Goal: Transaction & Acquisition: Purchase product/service

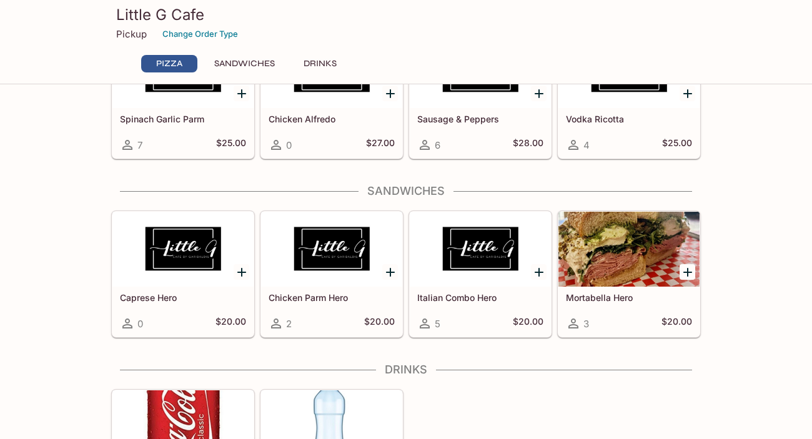
scroll to position [227, 0]
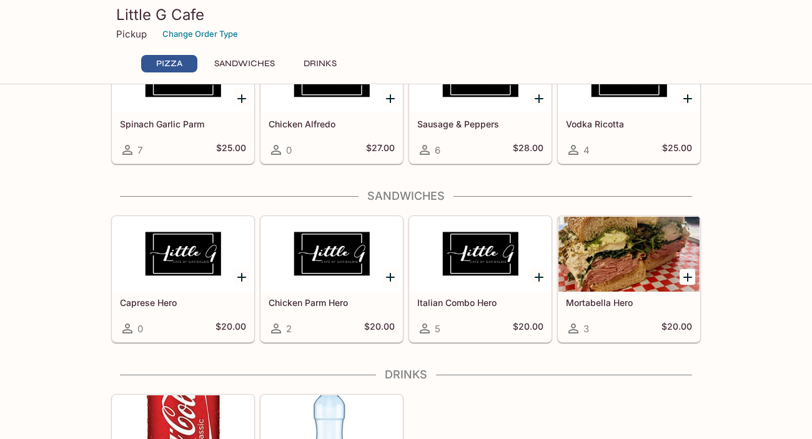
click at [663, 272] on div at bounding box center [628, 254] width 141 height 75
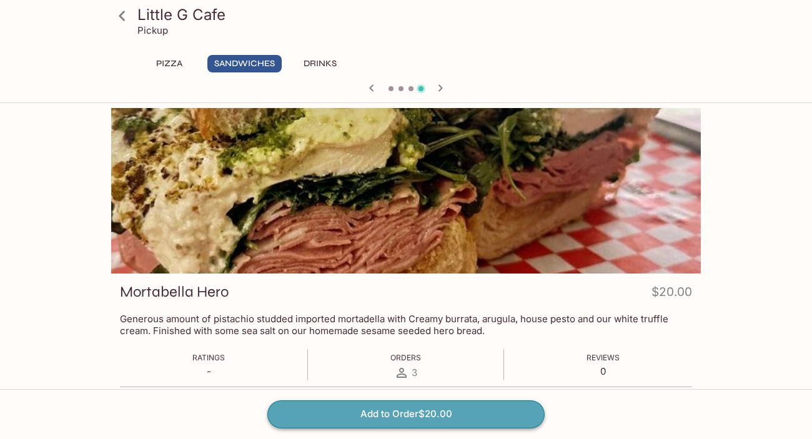
click at [390, 415] on button "Add to Order $20.00" at bounding box center [405, 413] width 277 height 27
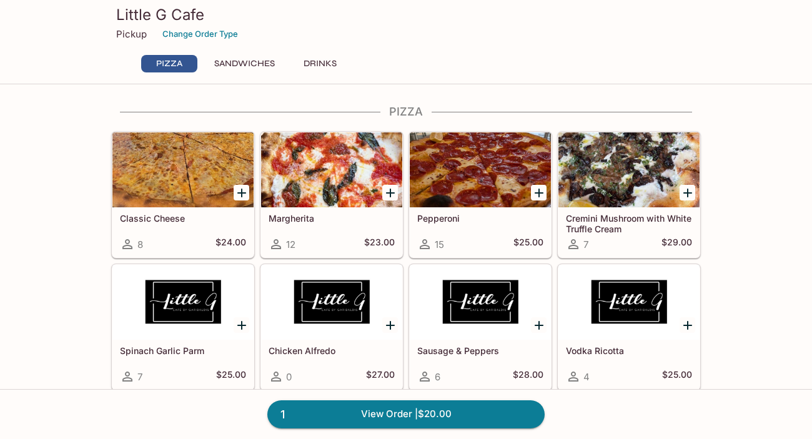
click at [622, 167] on div at bounding box center [628, 169] width 141 height 75
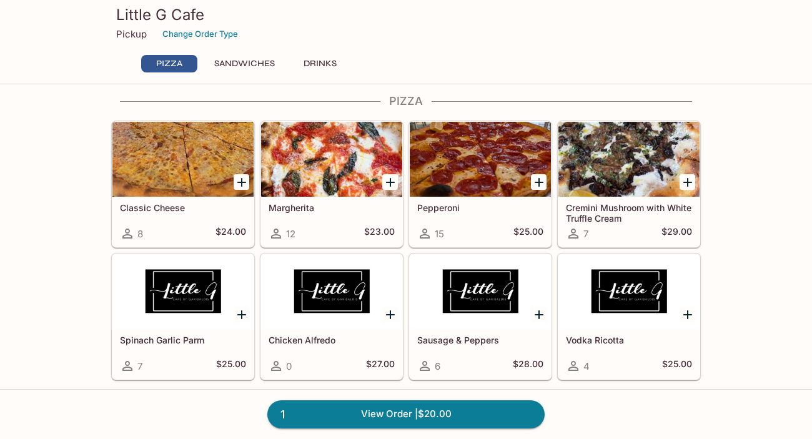
scroll to position [7, 0]
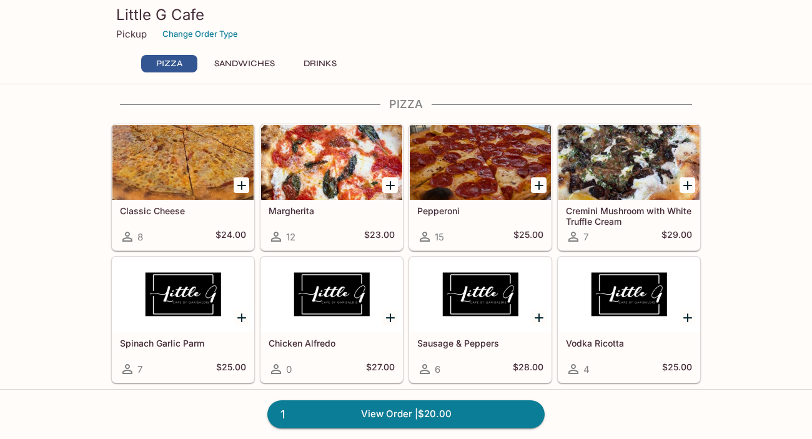
click at [540, 184] on icon "Add Pepperoni" at bounding box center [538, 185] width 15 height 15
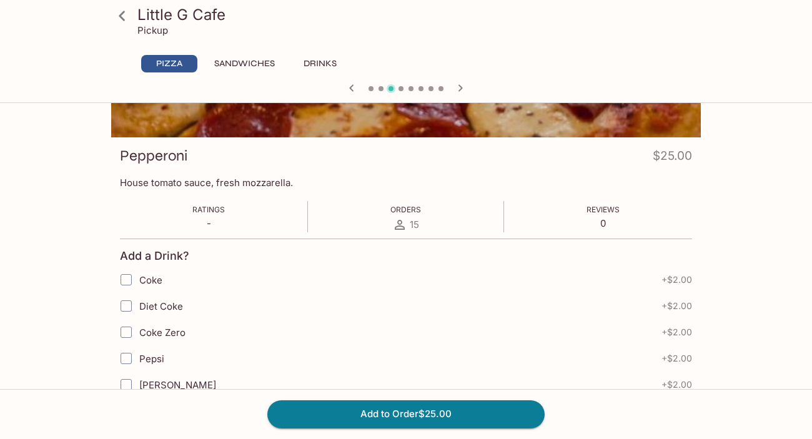
scroll to position [7, 0]
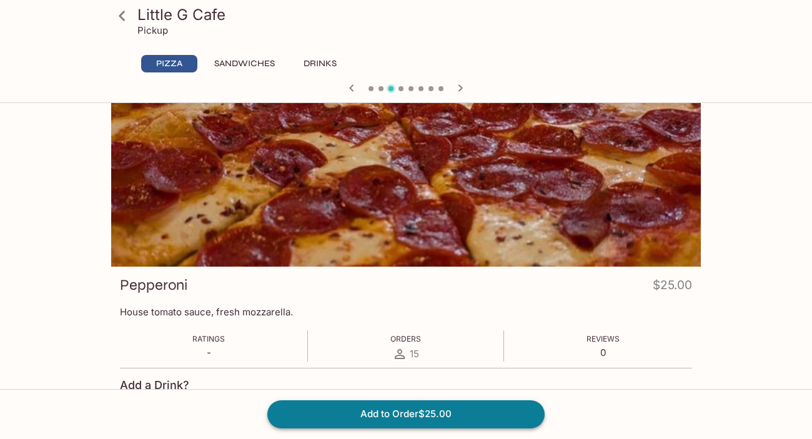
click at [452, 416] on button "Add to Order $25.00" at bounding box center [405, 413] width 277 height 27
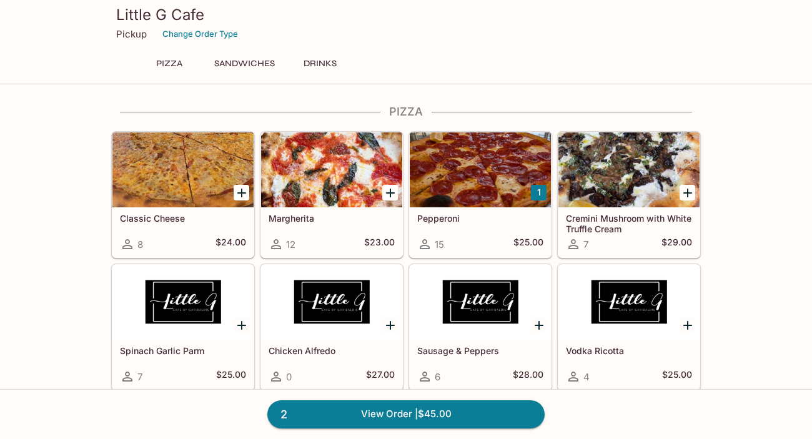
click at [225, 63] on button "Sandwiches" at bounding box center [244, 63] width 74 height 17
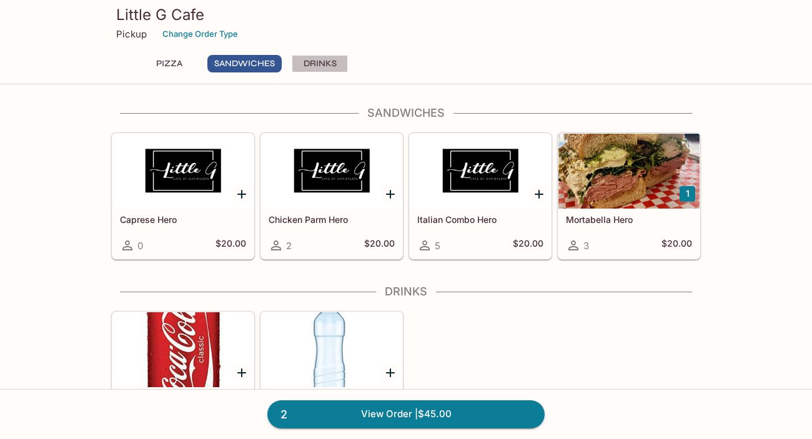
click at [319, 64] on button "Drinks" at bounding box center [320, 63] width 56 height 17
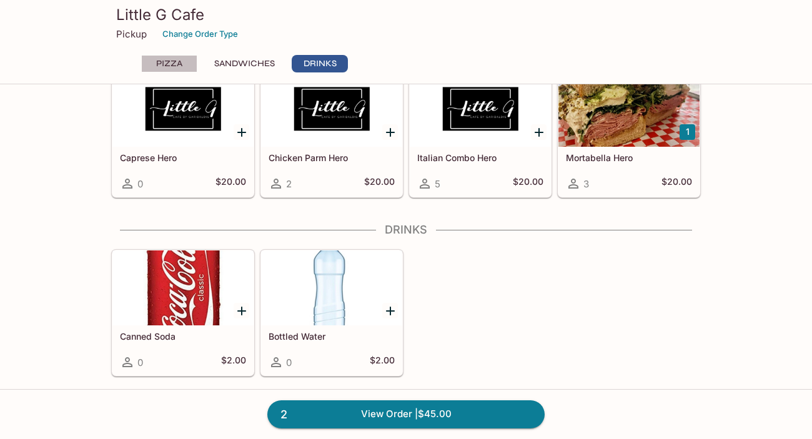
click at [169, 71] on button "Pizza" at bounding box center [169, 63] width 56 height 17
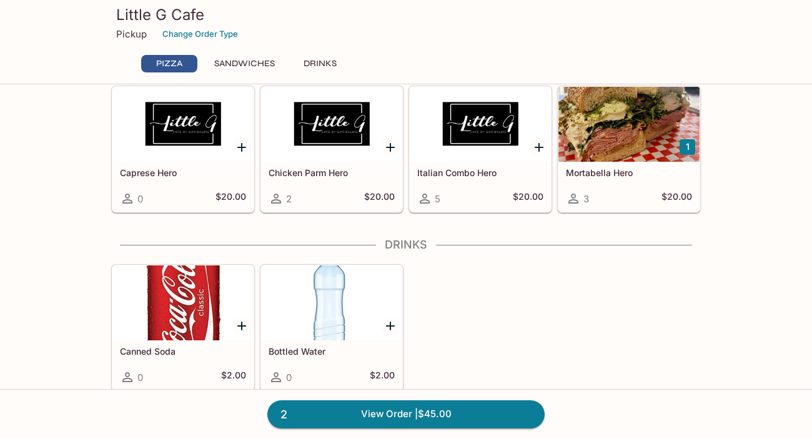
scroll to position [372, 0]
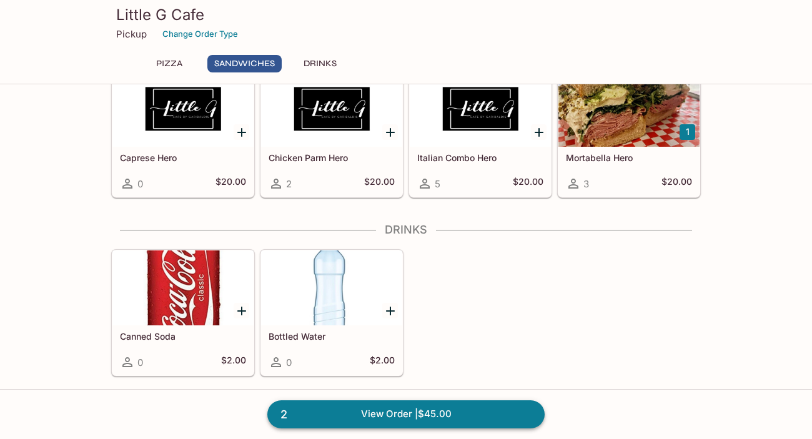
click at [370, 420] on link "2 View Order | $45.00" at bounding box center [405, 413] width 277 height 27
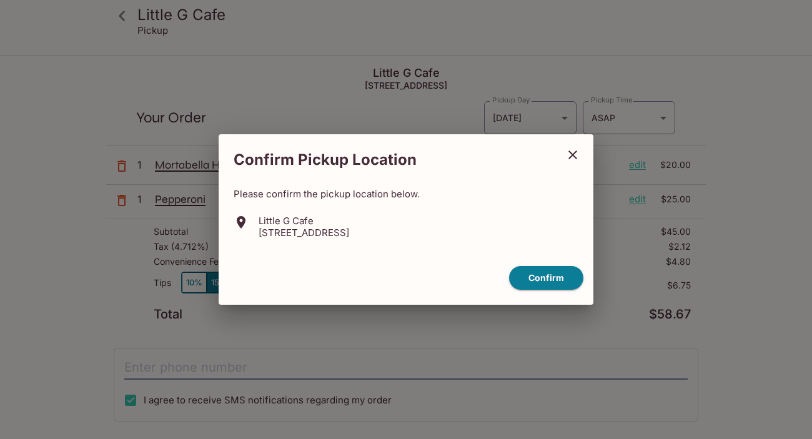
click at [576, 155] on icon "close" at bounding box center [572, 154] width 15 height 15
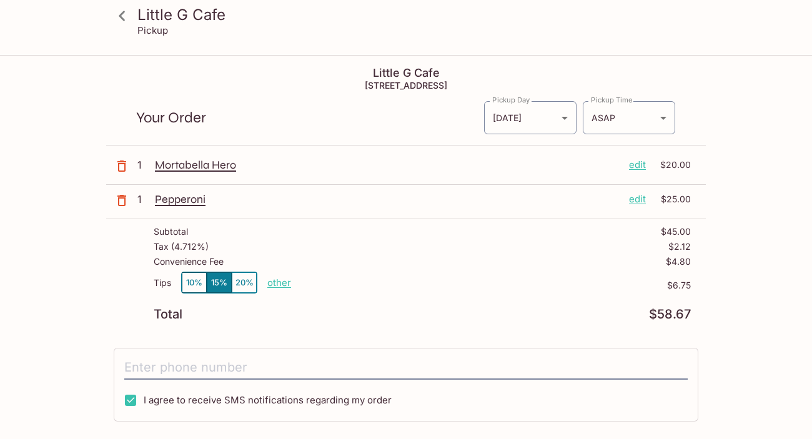
scroll to position [178, 0]
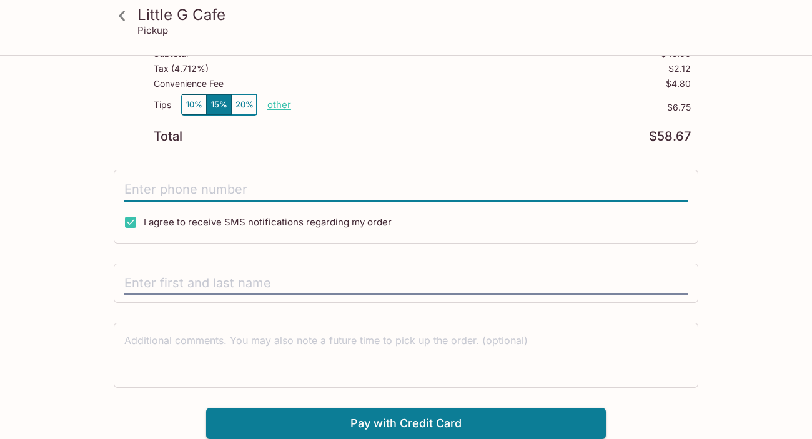
click at [214, 192] on input "tel" at bounding box center [405, 190] width 563 height 24
type input "[PHONE_NUMBER]"
click at [254, 282] on input "text" at bounding box center [405, 284] width 563 height 24
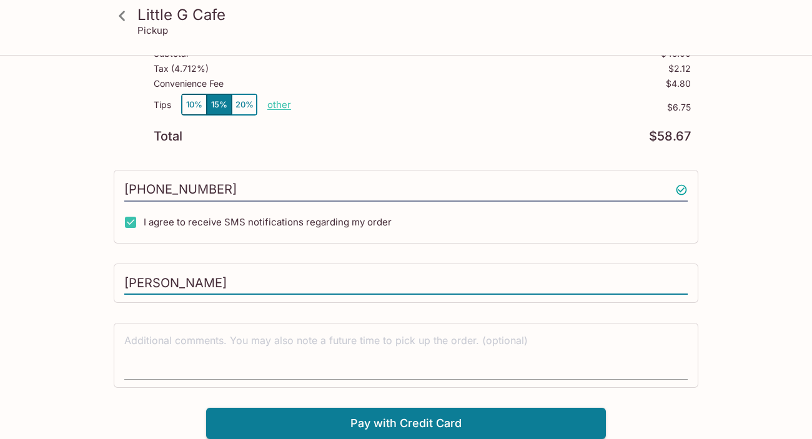
type input "[PERSON_NAME]"
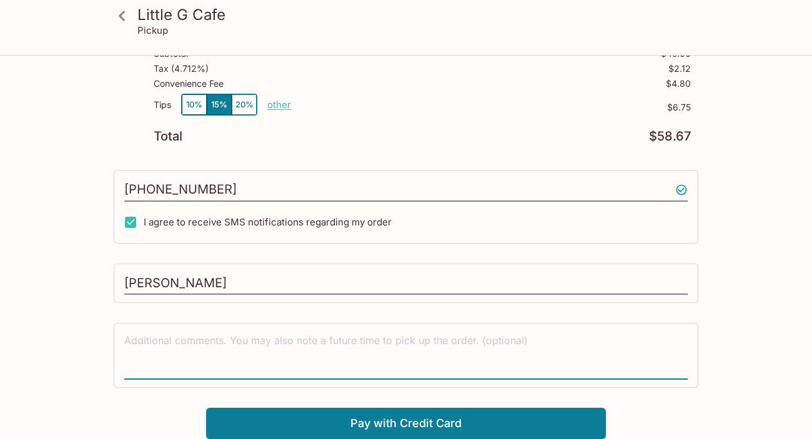
click at [242, 352] on textarea at bounding box center [405, 354] width 563 height 43
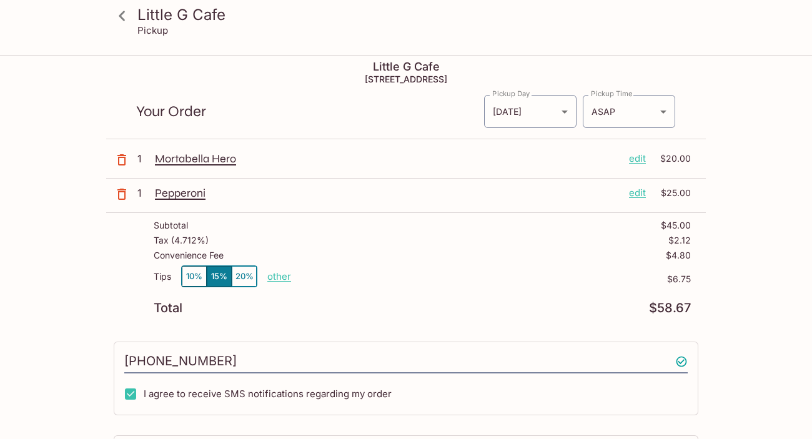
scroll to position [4, 0]
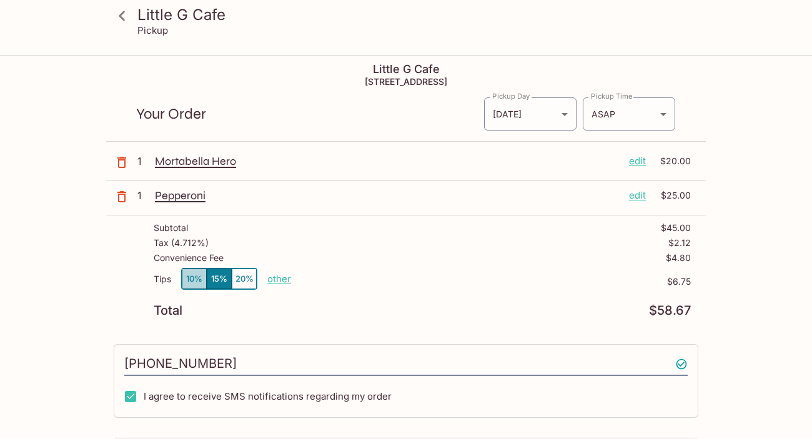
click at [185, 277] on button "10%" at bounding box center [194, 278] width 25 height 21
click at [276, 278] on p "other" at bounding box center [279, 279] width 24 height 12
drag, startPoint x: 353, startPoint y: 277, endPoint x: 423, endPoint y: 272, distance: 70.1
click at [423, 273] on div "Tips 10% 15% 20% Done 6.75 $6.75" at bounding box center [422, 286] width 537 height 37
type input "0.00"
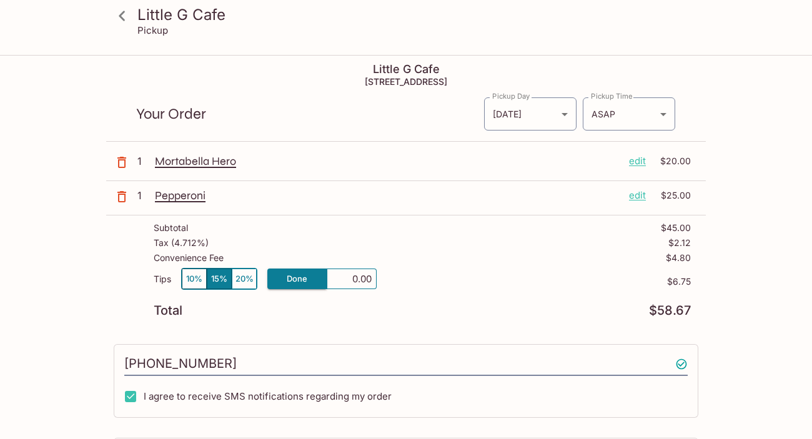
click at [465, 300] on div "Tips 10% 15% 20% Done 0.00 $6.75" at bounding box center [422, 286] width 537 height 37
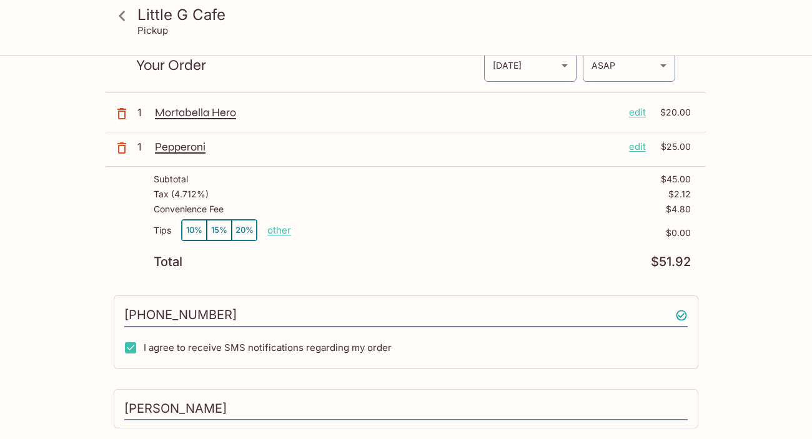
scroll to position [102, 0]
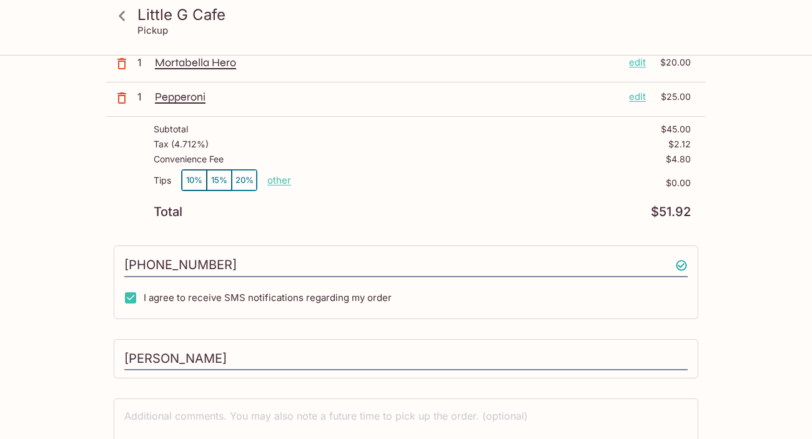
click at [284, 181] on p "other" at bounding box center [279, 180] width 24 height 12
click at [355, 183] on input "0.00" at bounding box center [352, 181] width 40 height 14
type input "5.00"
click at [500, 195] on div "Tips 10% 15% 20% Done 5.00 $0.00" at bounding box center [422, 187] width 537 height 37
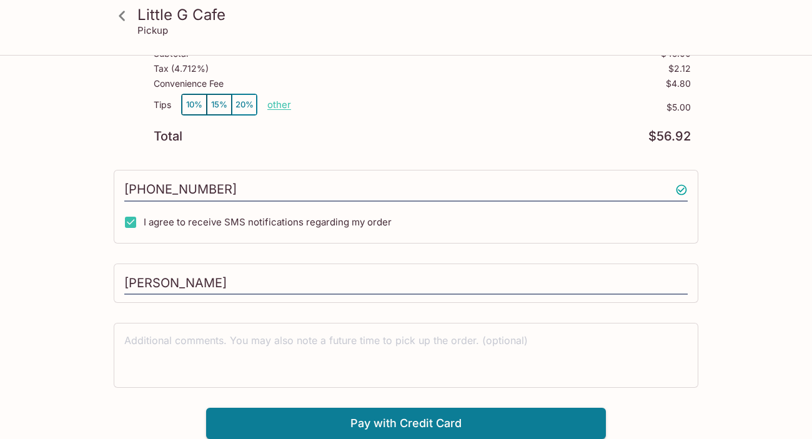
scroll to position [177, 0]
click at [378, 416] on button "Pay with Credit Card" at bounding box center [406, 423] width 400 height 31
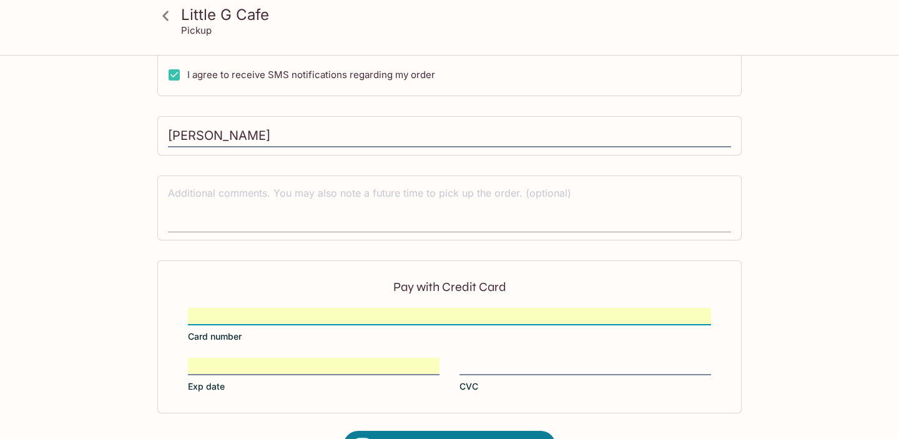
scroll to position [318, 0]
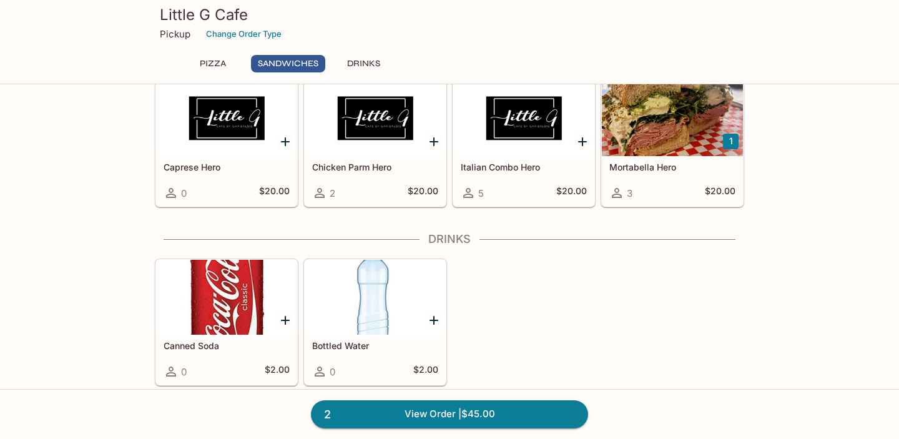
scroll to position [372, 0]
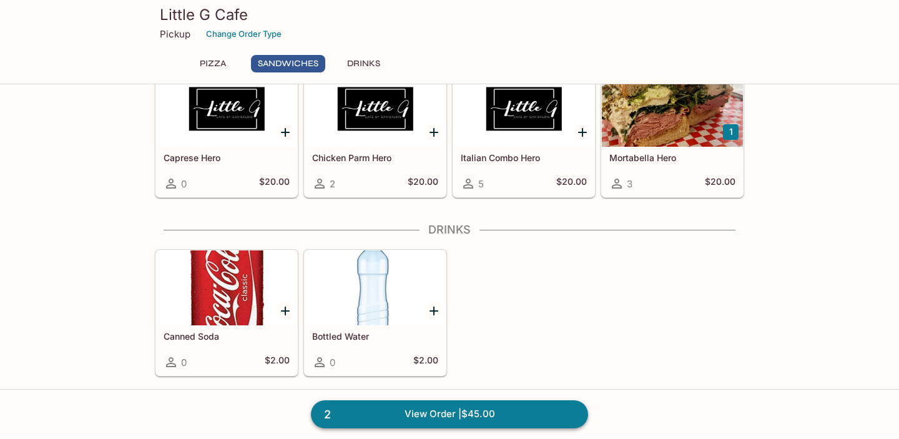
click at [487, 411] on link "2 View Order | $45.00" at bounding box center [449, 413] width 277 height 27
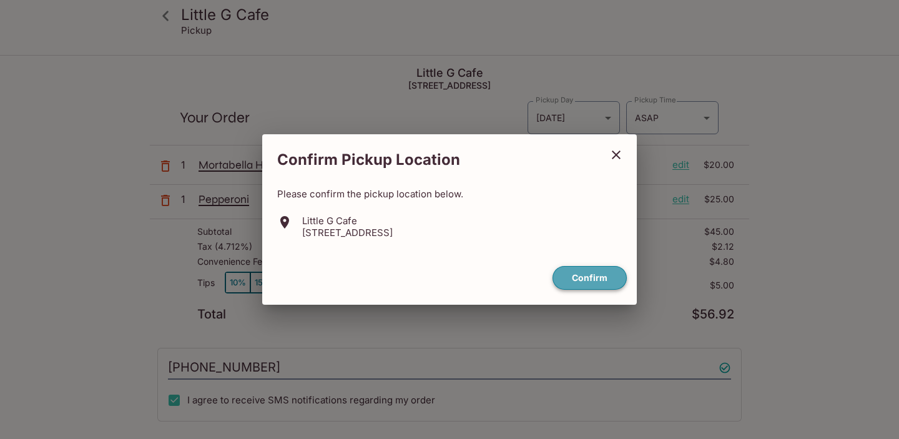
click at [587, 279] on button "Confirm" at bounding box center [590, 278] width 74 height 24
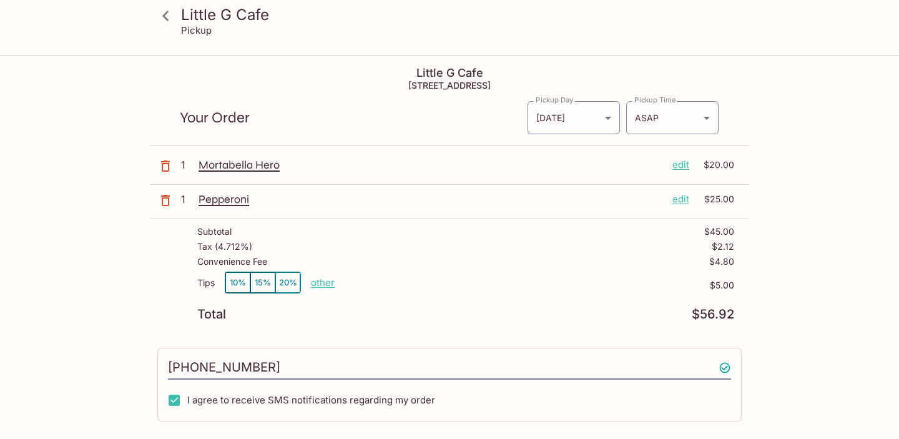
click at [317, 285] on p "other" at bounding box center [323, 283] width 24 height 12
click at [467, 328] on div "Little G Cafe [STREET_ADDRESS] Your Order Pickup Day [DATE] [DATE] Pickup Day P…" at bounding box center [449, 336] width 599 height 561
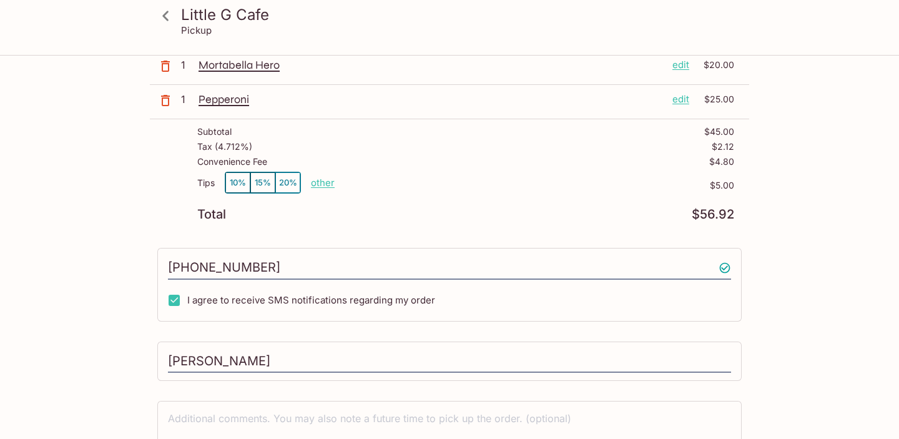
scroll to position [178, 0]
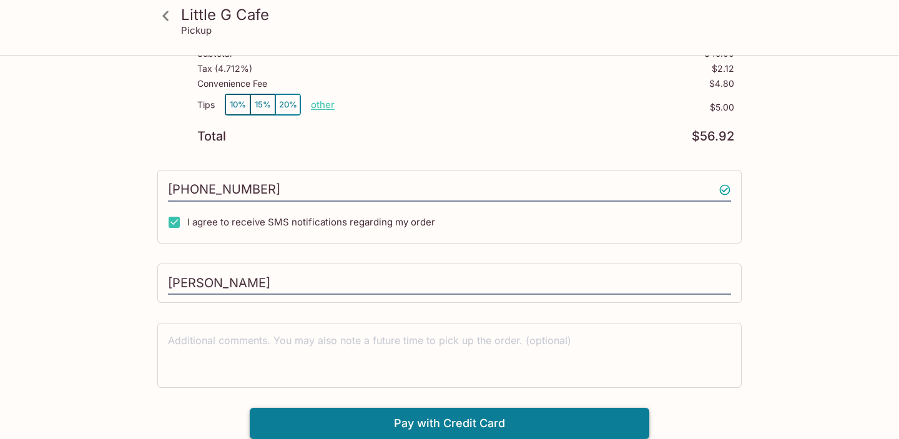
click at [345, 418] on button "Pay with Credit Card" at bounding box center [450, 423] width 400 height 31
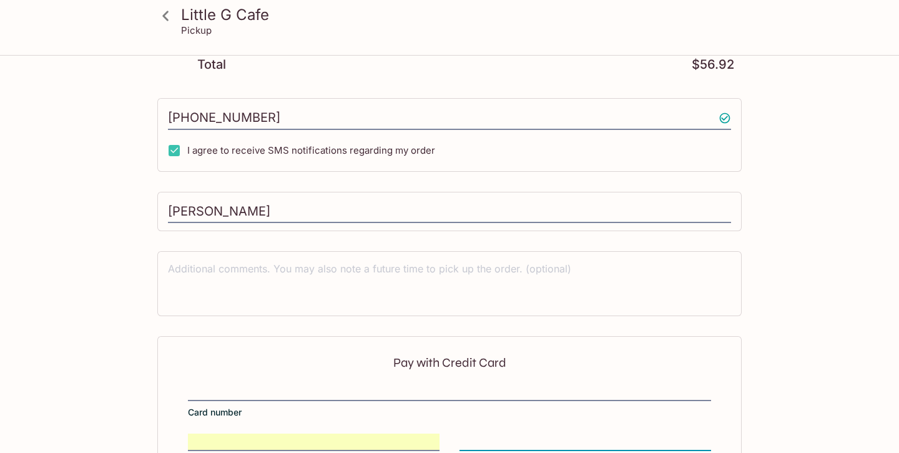
scroll to position [352, 0]
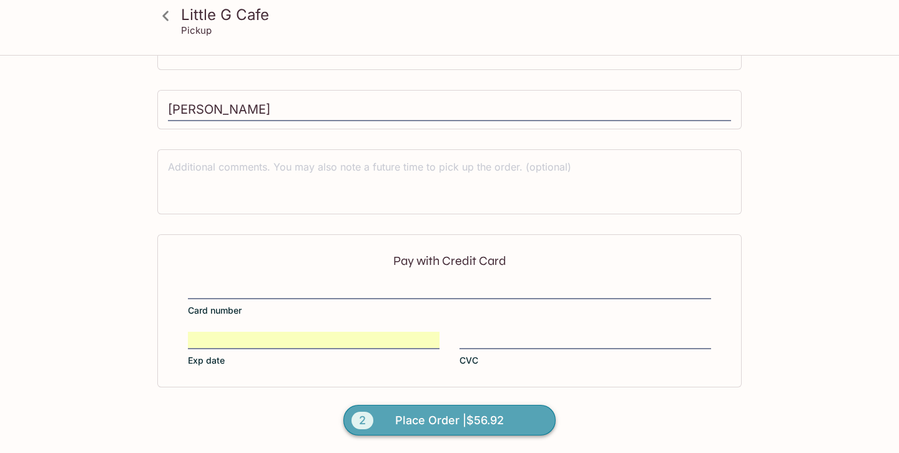
click at [453, 424] on span "Place Order | $56.92" at bounding box center [449, 420] width 109 height 20
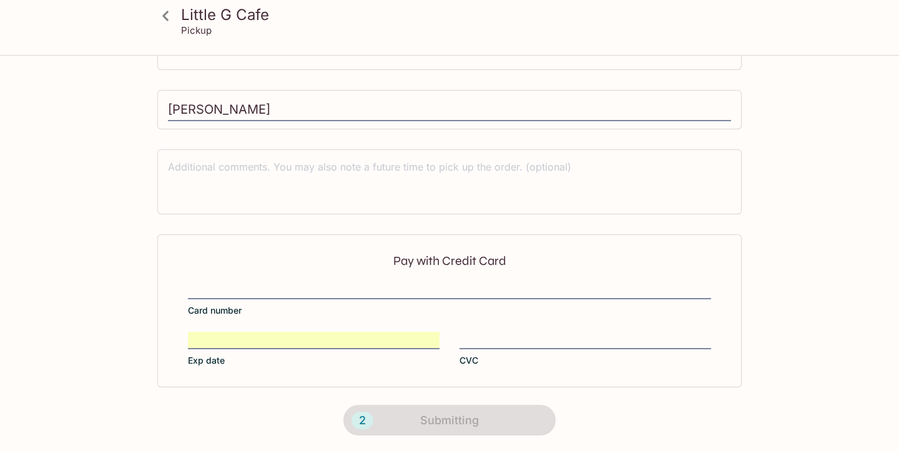
scroll to position [273, 0]
